Goal: Understand process/instructions

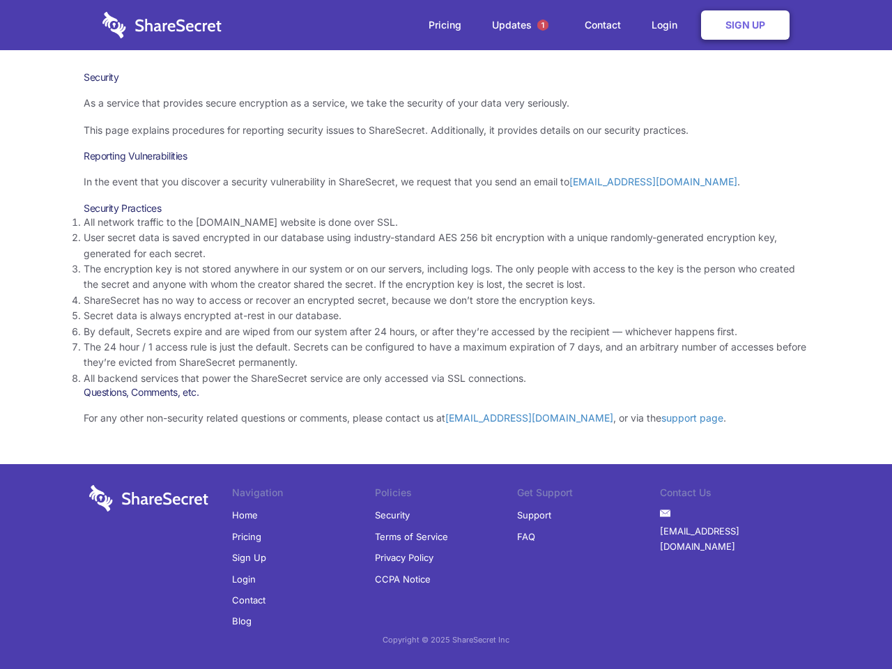
click at [446, 334] on li "By default, Secrets expire and are wiped from our system after 24 hours, or aft…" at bounding box center [446, 331] width 725 height 15
click at [543, 25] on span "1" at bounding box center [542, 25] width 11 height 11
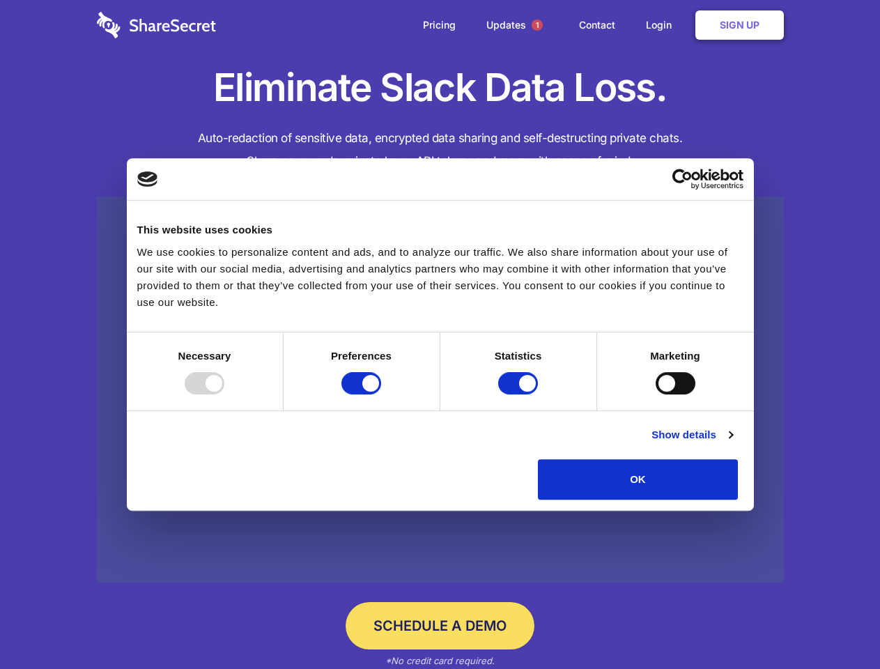
click at [224, 394] on div at bounding box center [205, 383] width 40 height 22
click at [381, 394] on input "Preferences" at bounding box center [361, 383] width 40 height 22
checkbox input "false"
